Goal: Feedback & Contribution: Leave review/rating

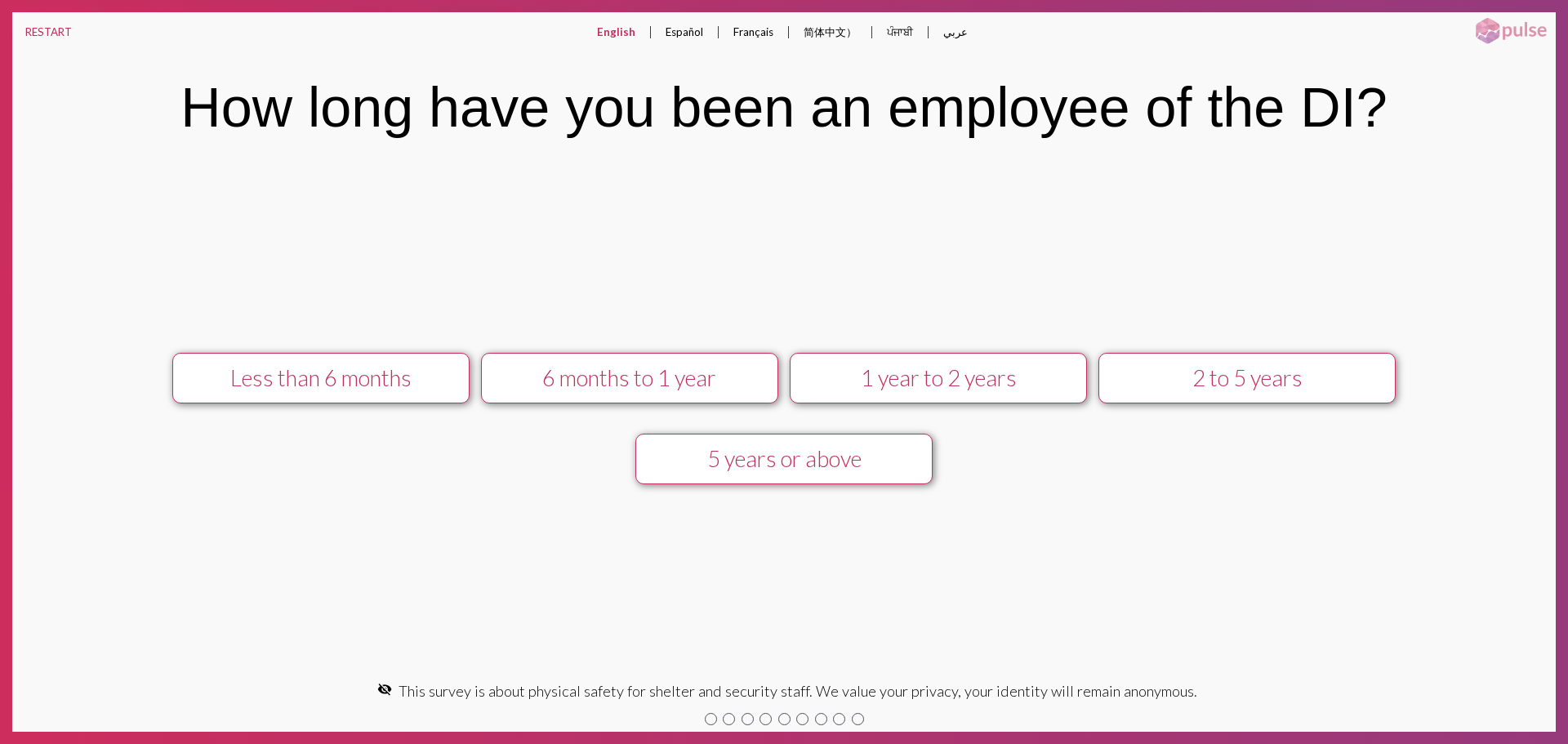
click at [974, 379] on div "1 year to 2 years" at bounding box center [938, 378] width 266 height 27
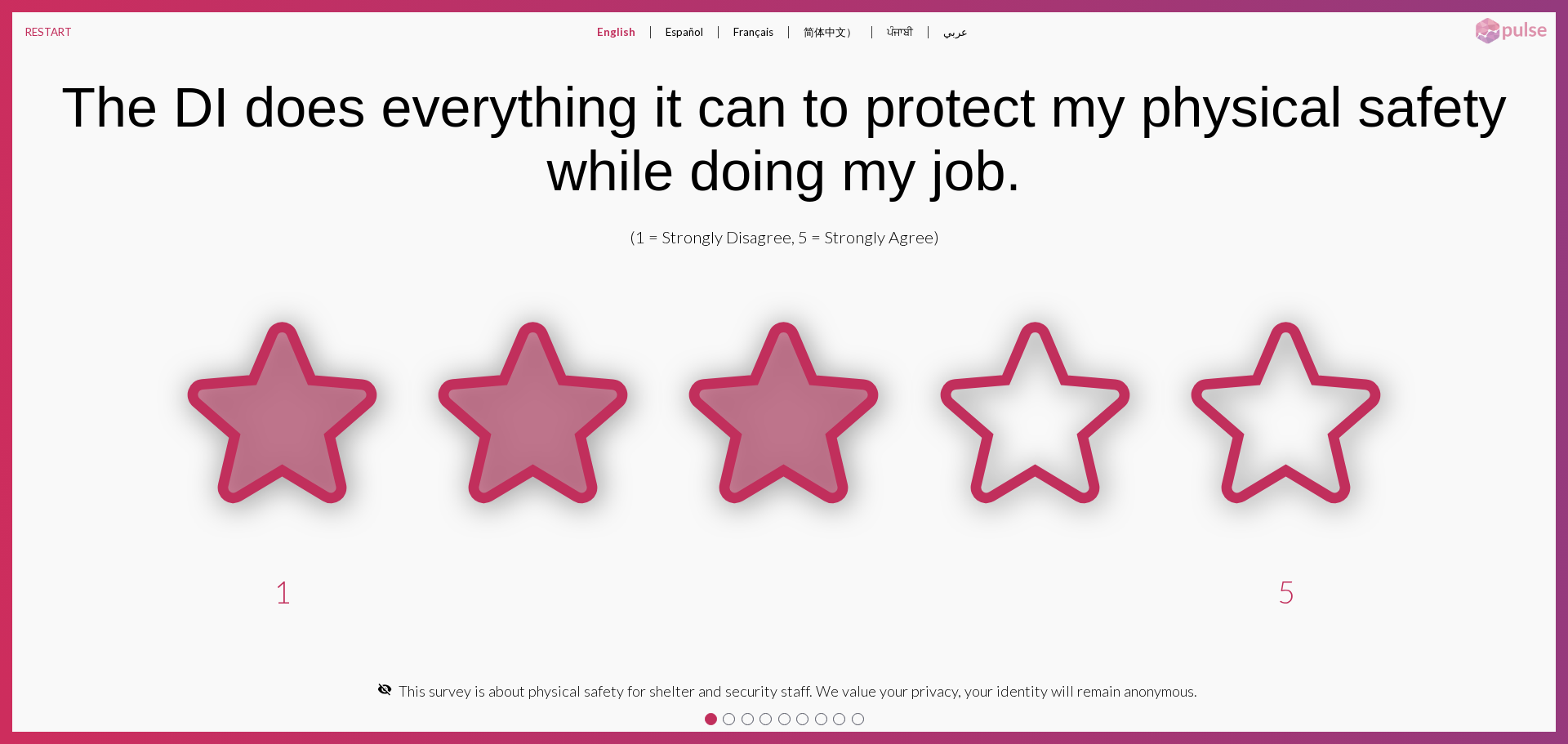
click at [812, 420] on icon at bounding box center [783, 413] width 179 height 171
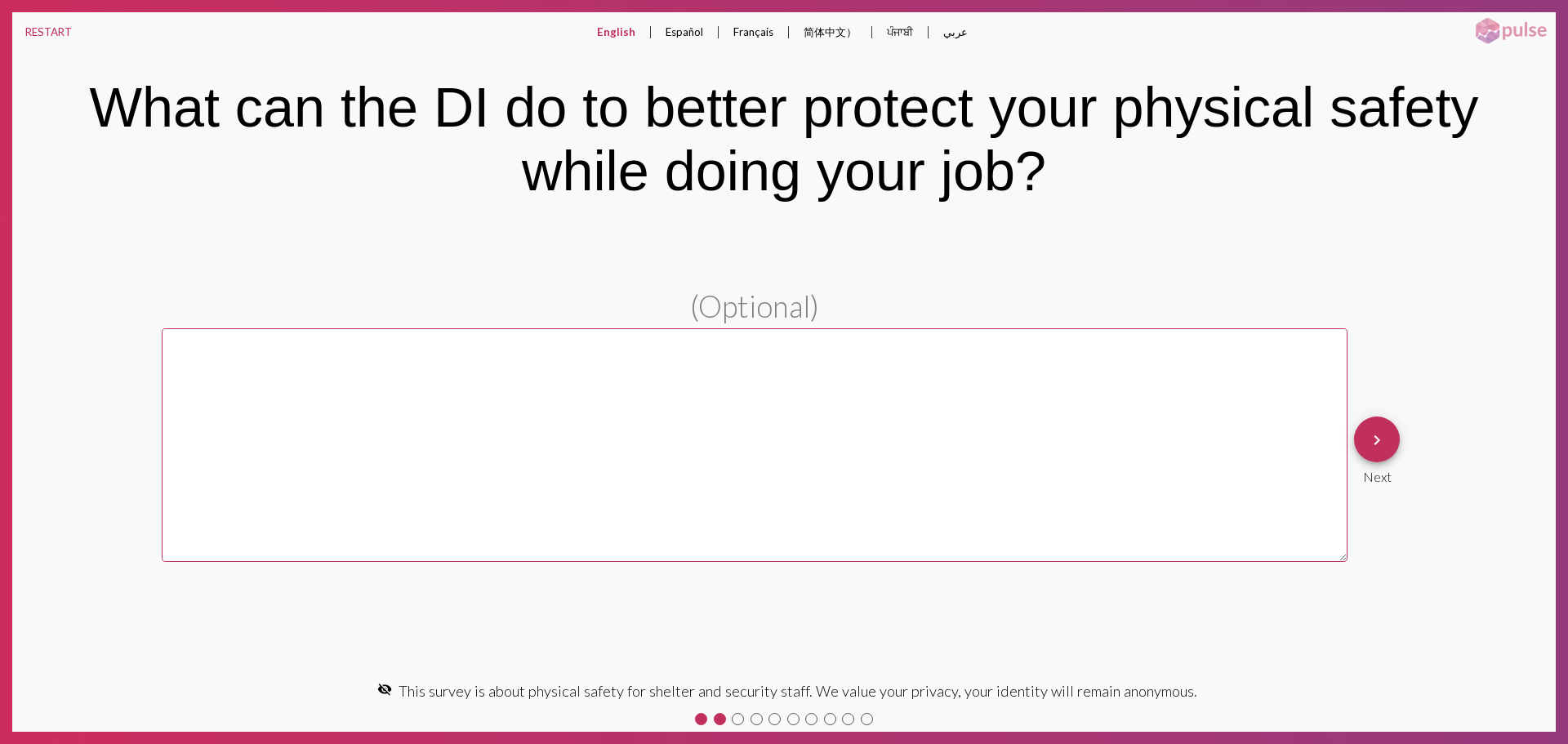
click at [1388, 444] on button "keyboard_arrow_right" at bounding box center [1377, 439] width 46 height 46
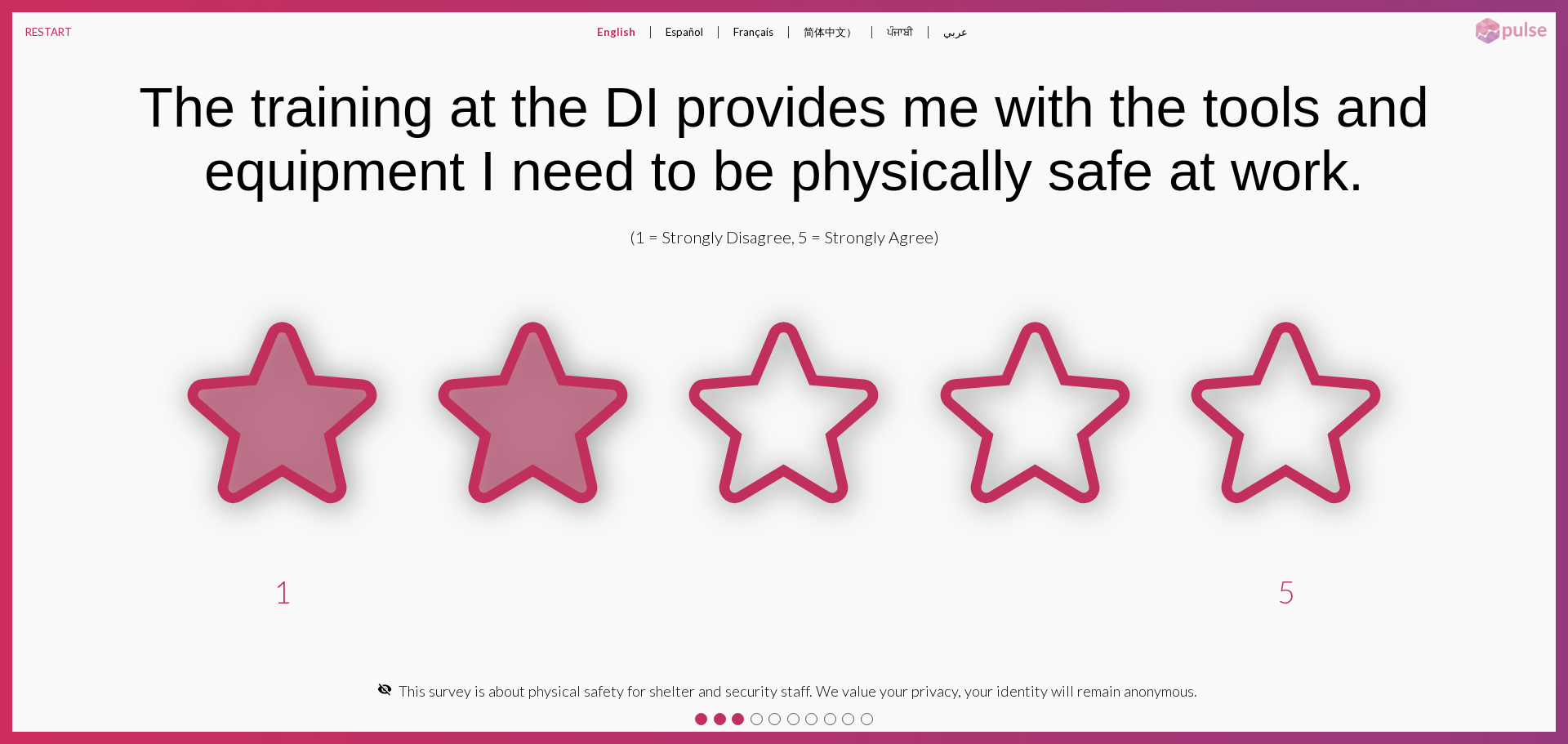
click at [603, 409] on icon at bounding box center [533, 413] width 179 height 171
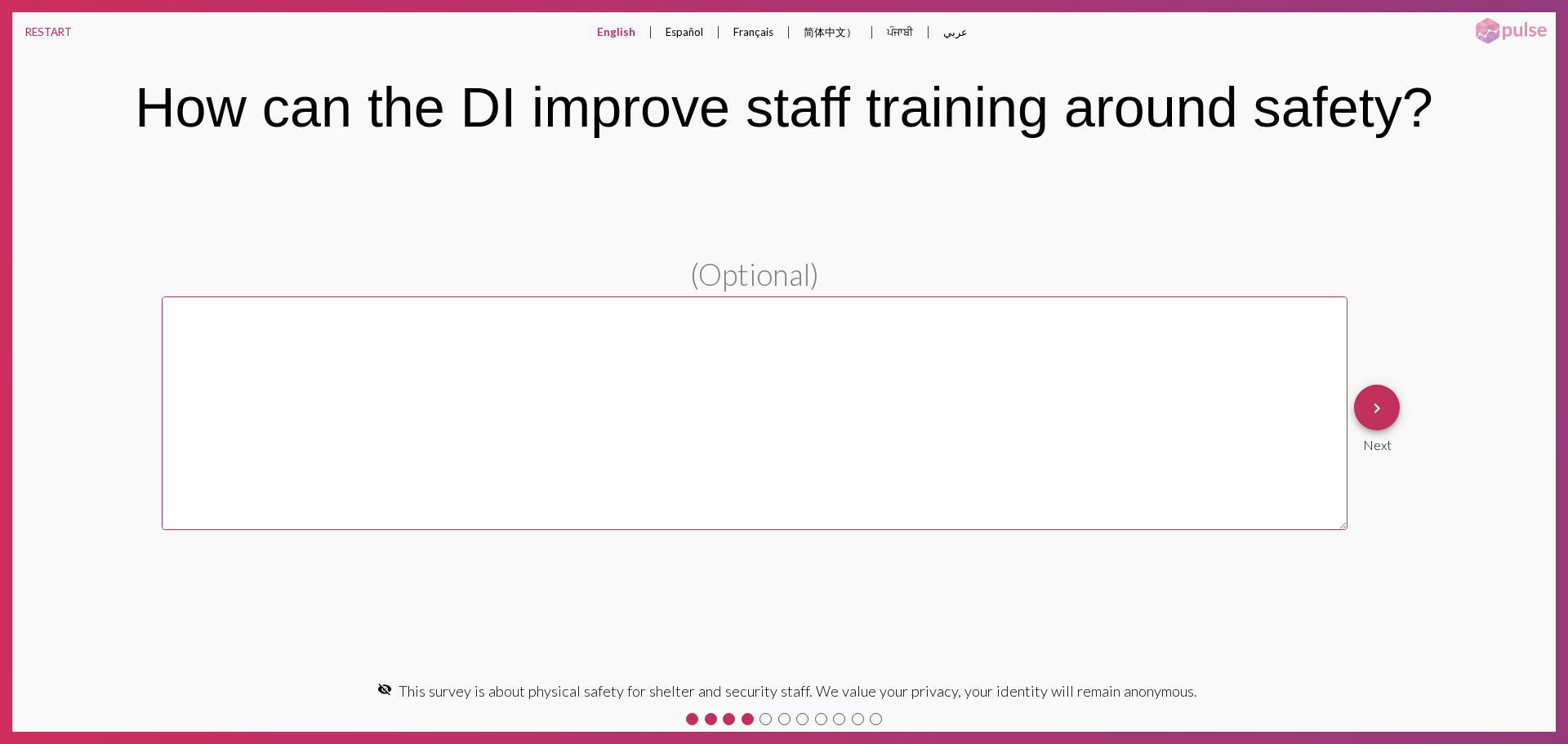
click at [1372, 413] on mat-icon "keyboard_arrow_right" at bounding box center [1376, 408] width 20 height 20
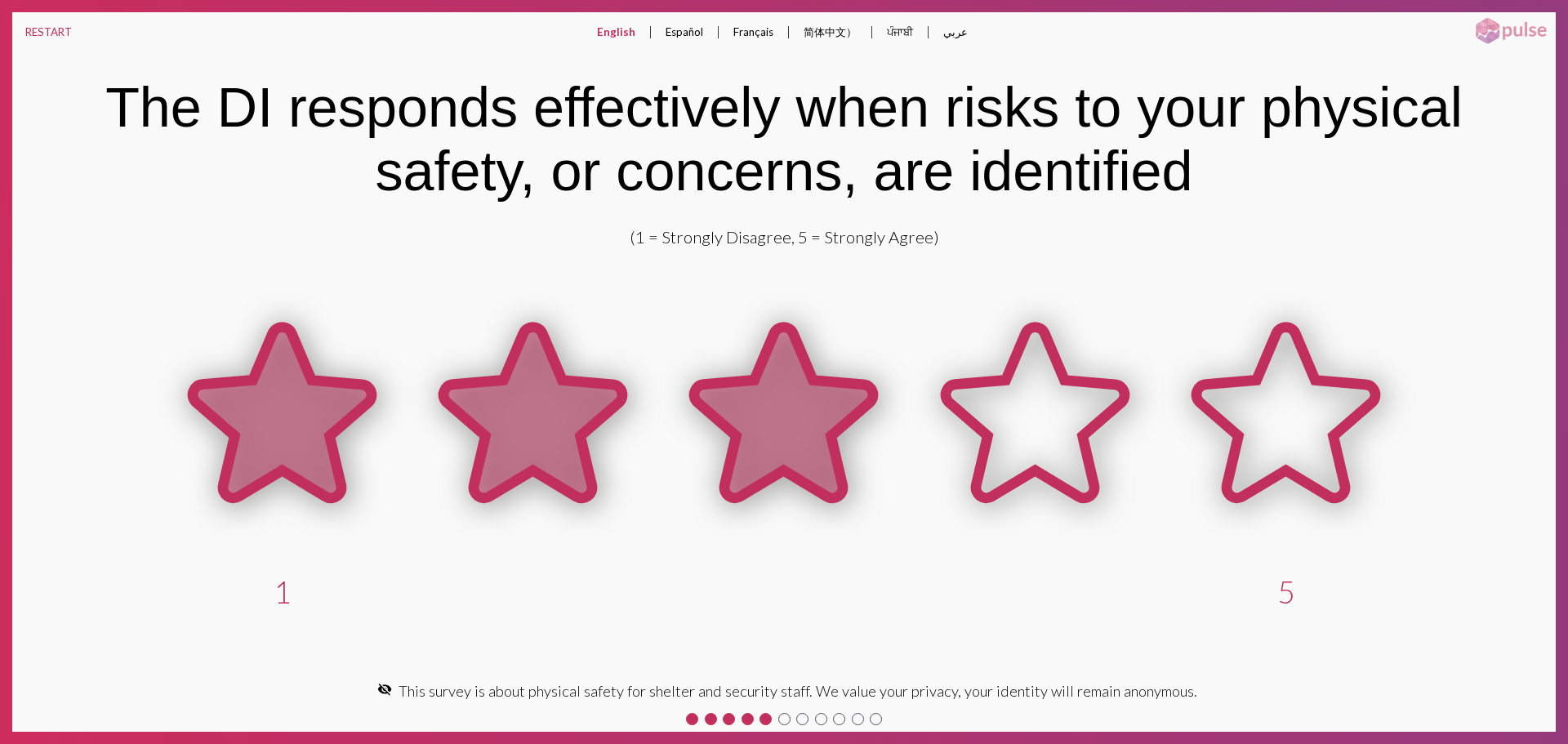
click at [677, 445] on icon at bounding box center [783, 415] width 251 height 251
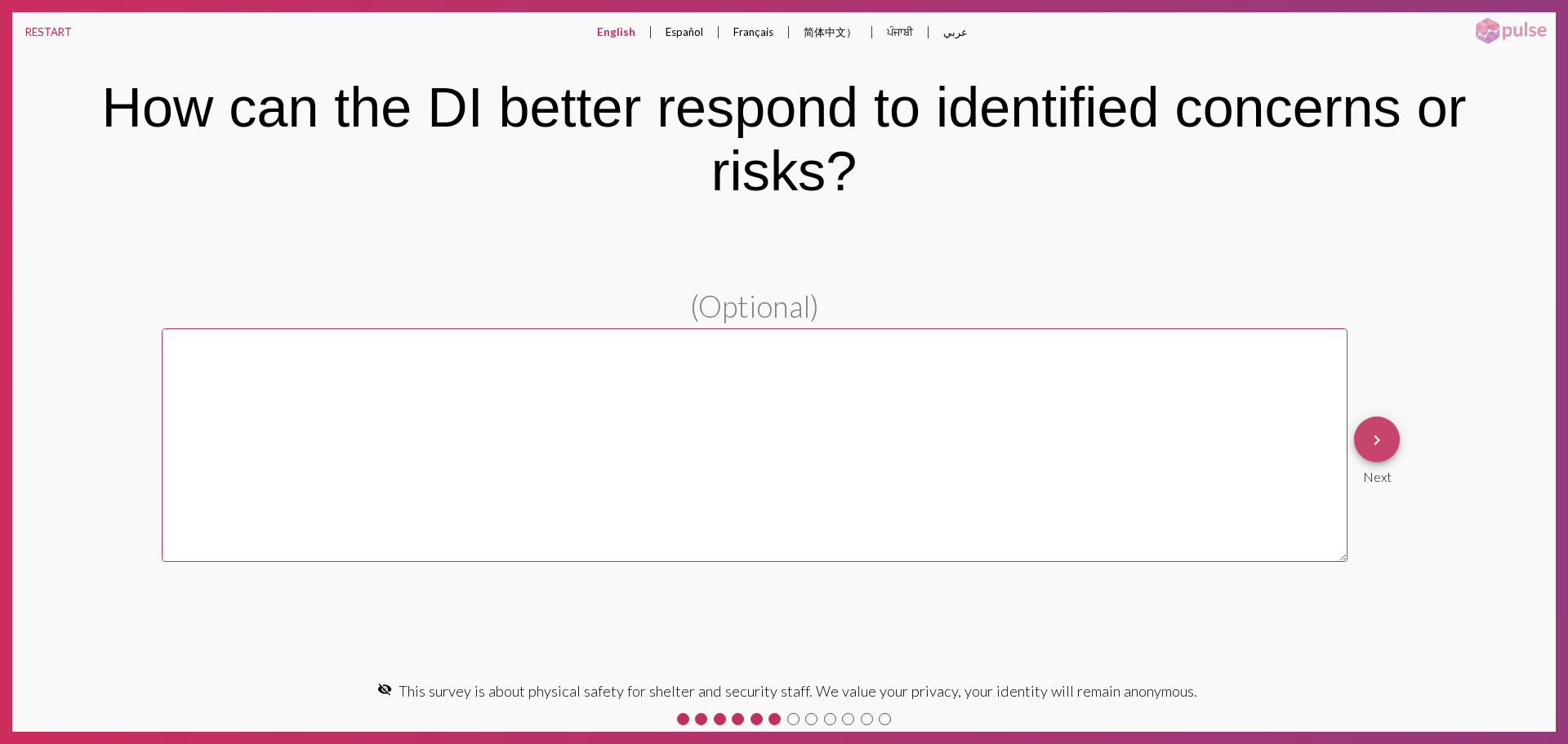
click at [1358, 437] on button "keyboard_arrow_right" at bounding box center [1377, 439] width 46 height 46
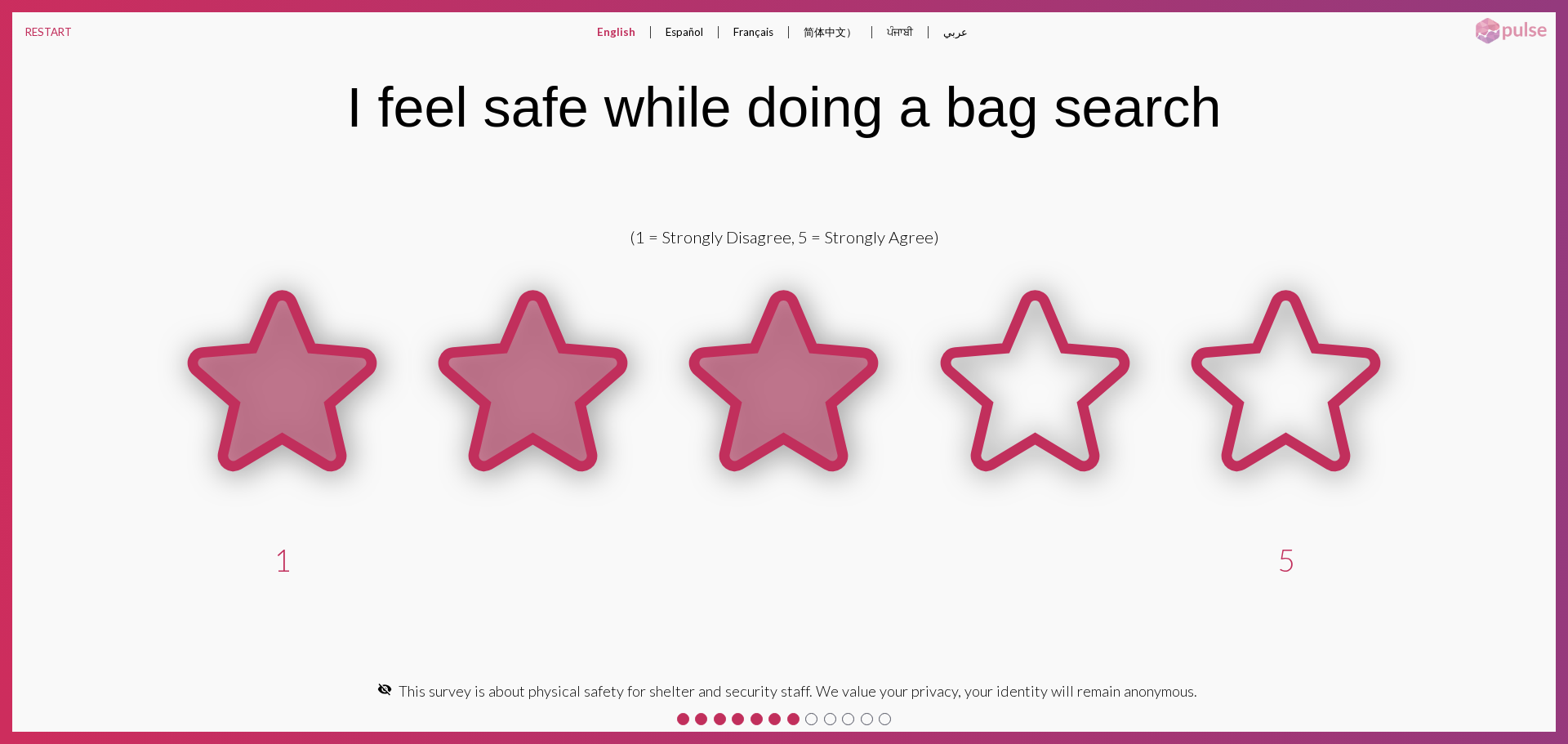
click at [815, 379] on icon at bounding box center [783, 381] width 179 height 171
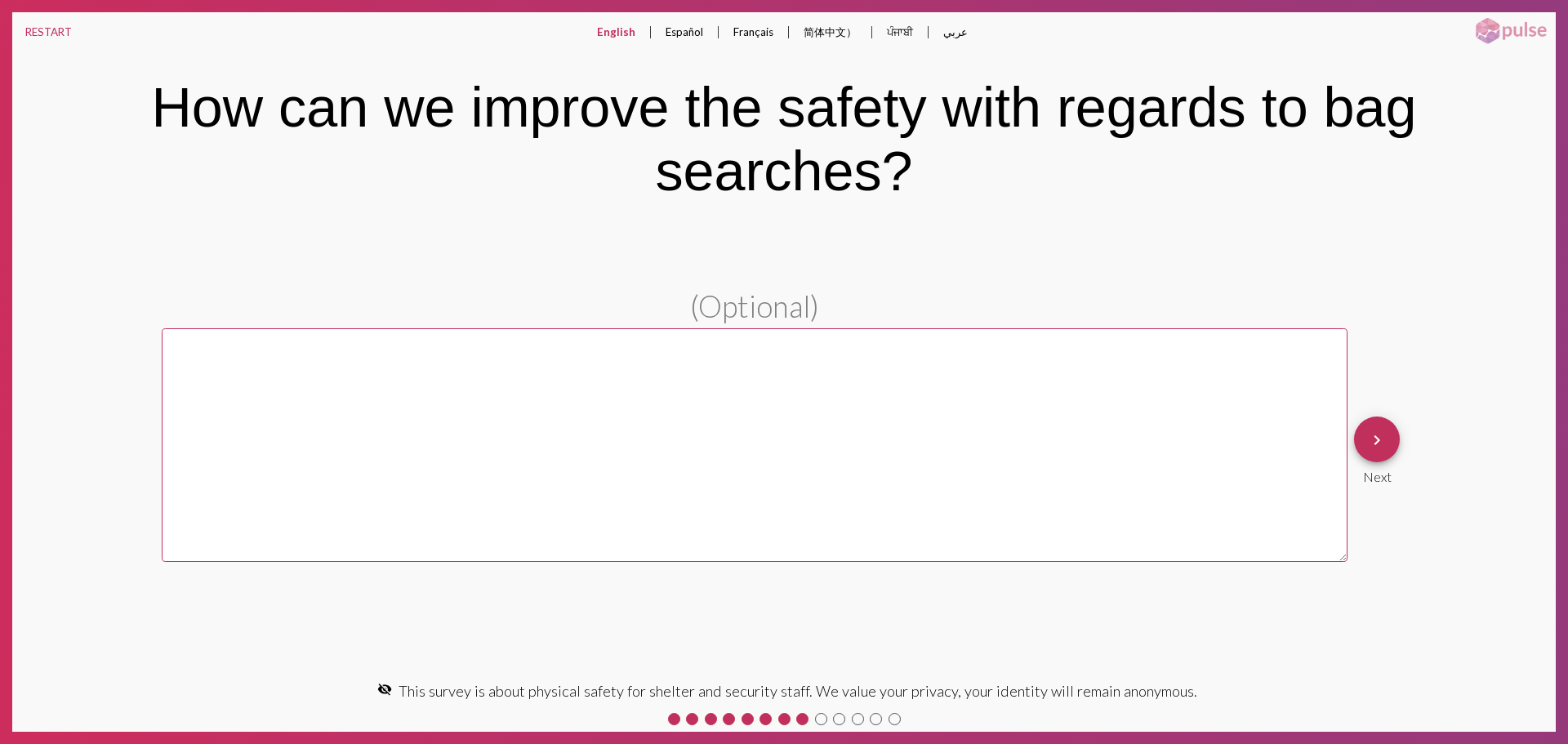
click at [1376, 437] on mat-icon "keyboard_arrow_right" at bounding box center [1376, 440] width 20 height 20
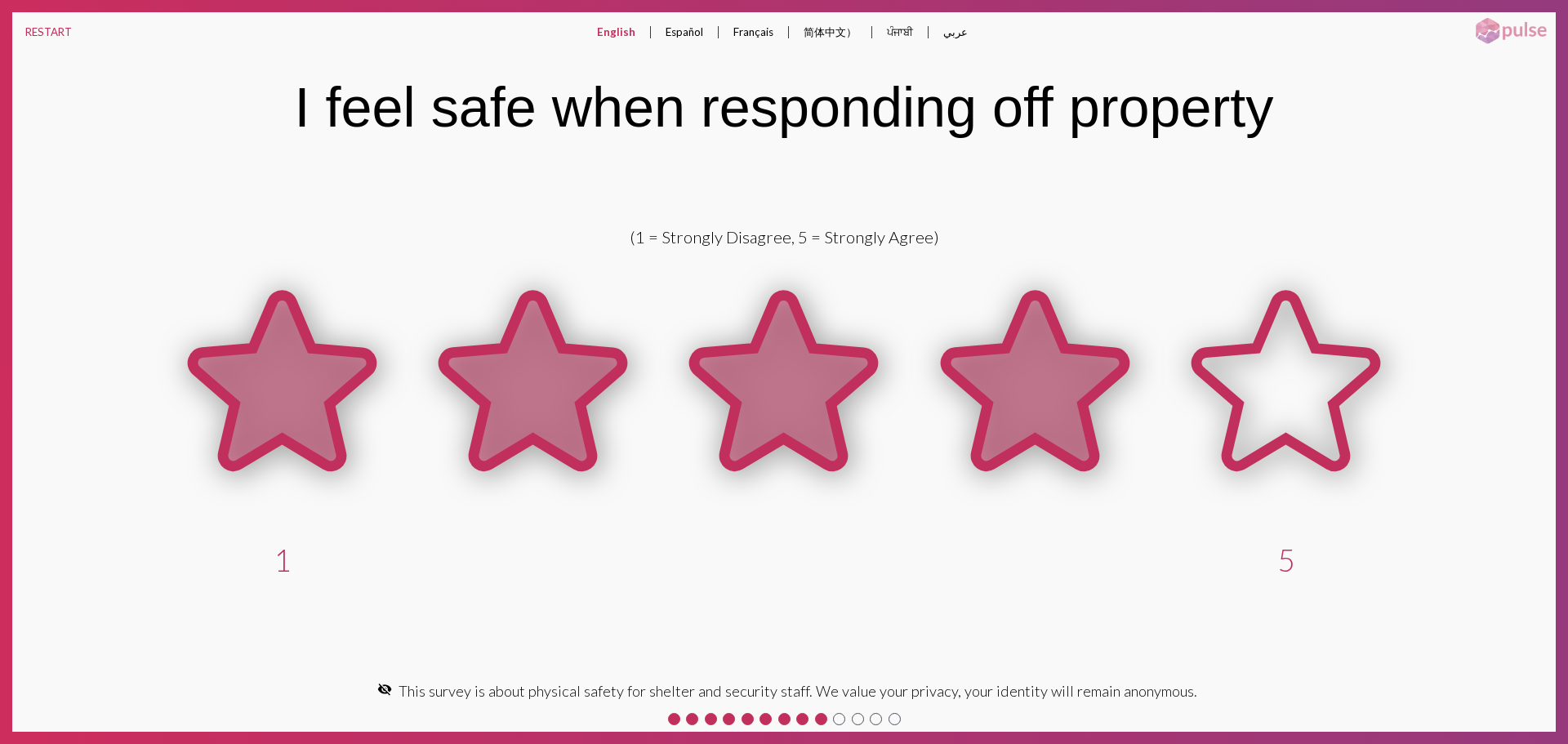
click at [1029, 372] on icon at bounding box center [1035, 381] width 179 height 171
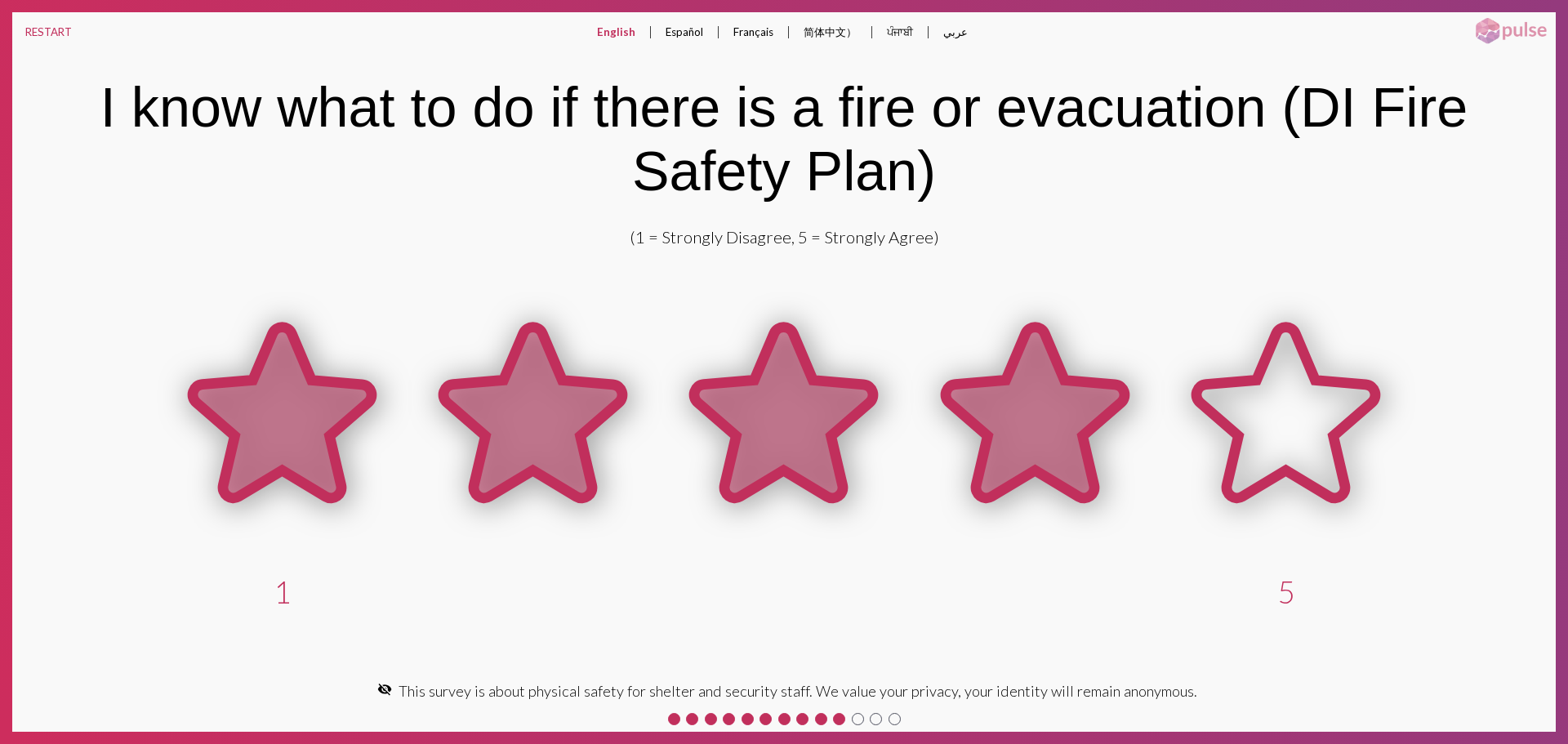
click at [984, 406] on icon at bounding box center [1035, 413] width 179 height 171
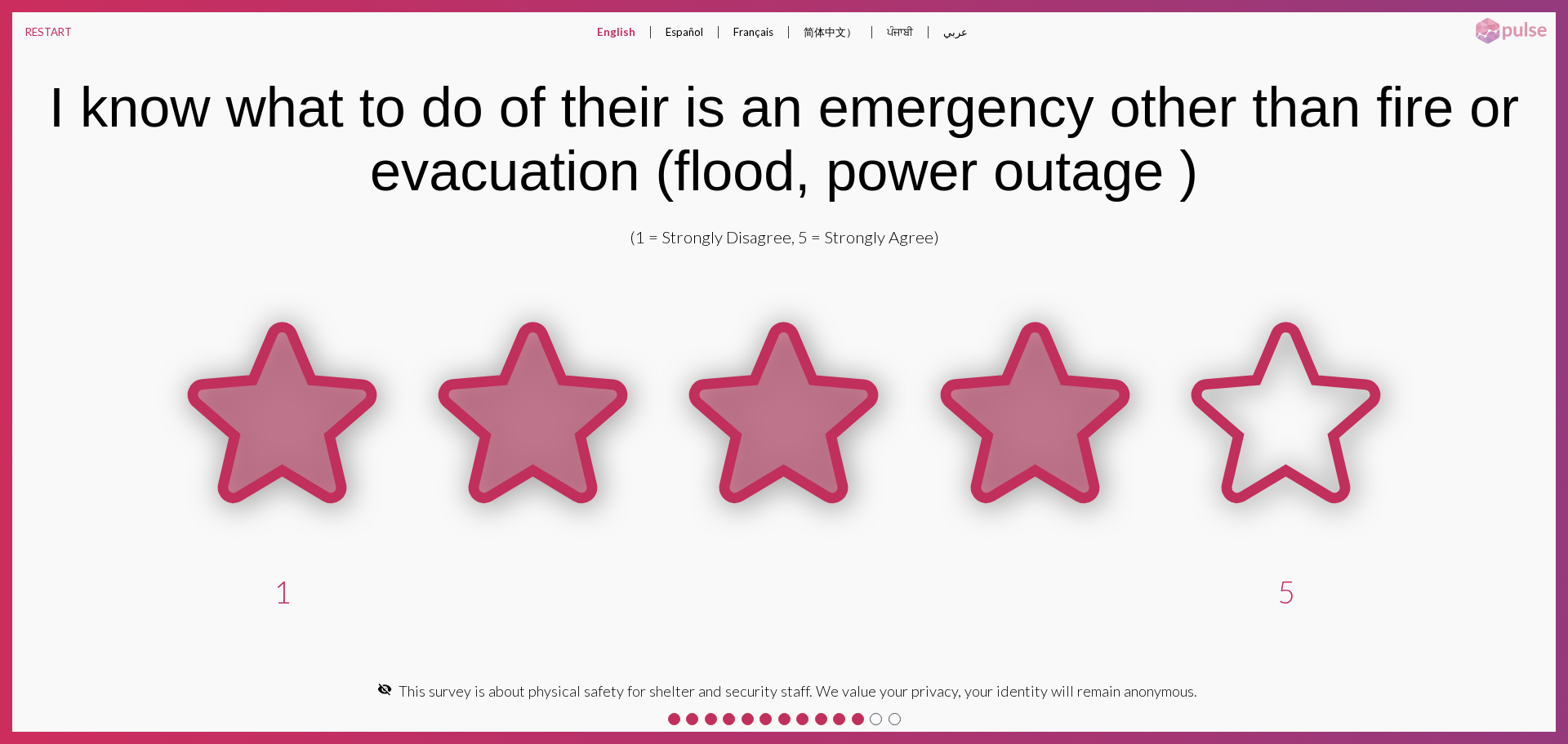
click at [992, 403] on icon at bounding box center [1035, 413] width 179 height 171
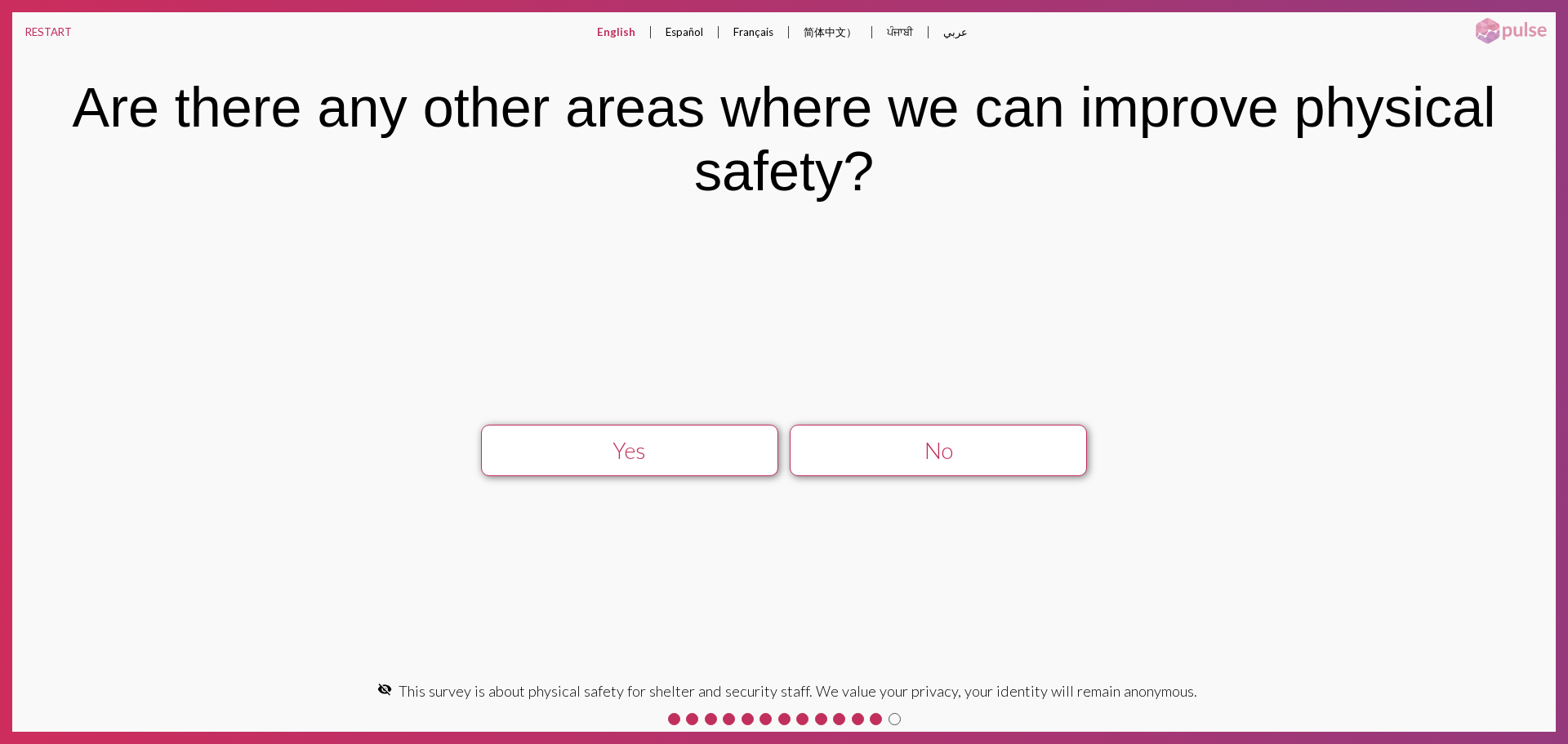
click at [919, 442] on div "No" at bounding box center [938, 450] width 266 height 27
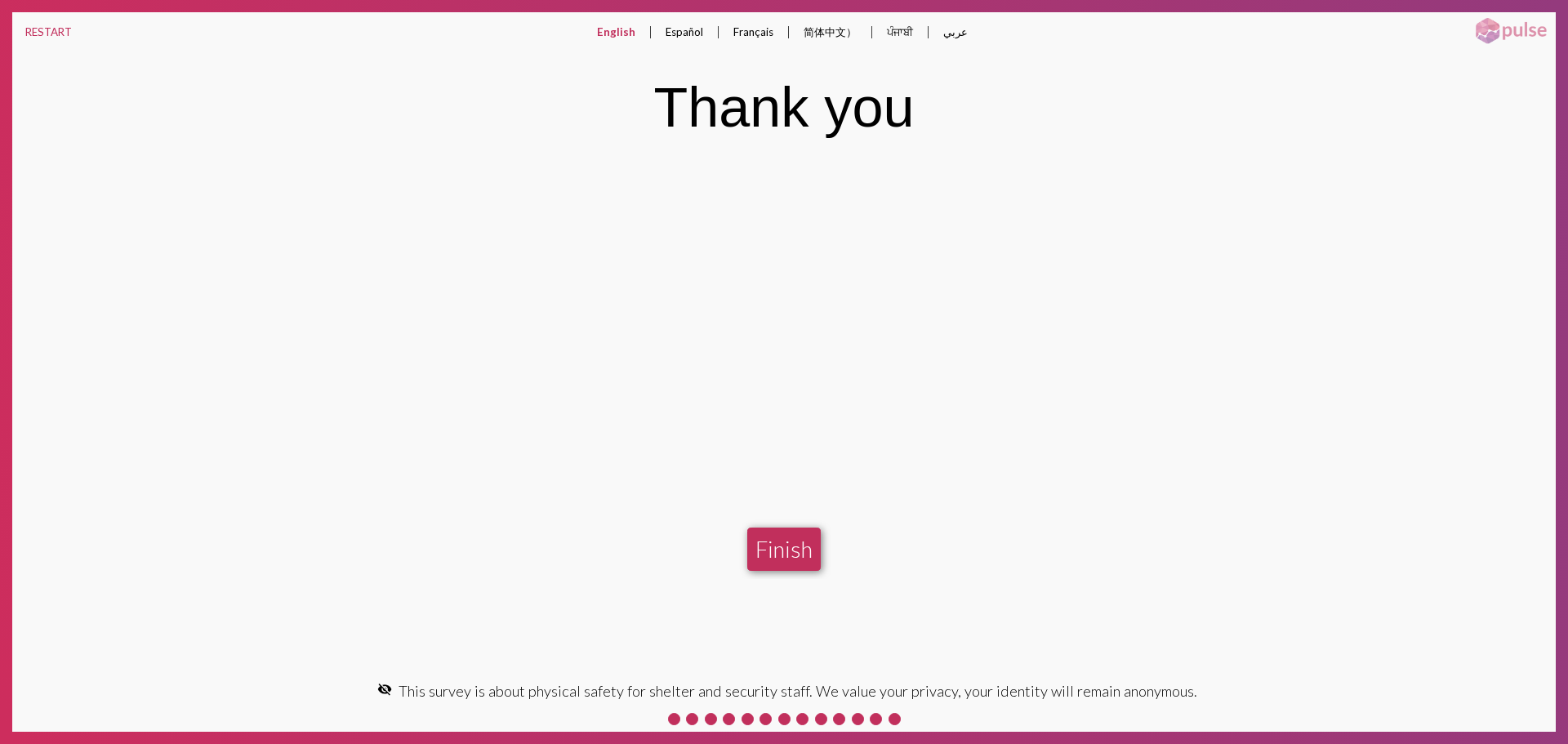
click at [812, 550] on button "Finish" at bounding box center [784, 549] width 73 height 43
